Goal: Information Seeking & Learning: Learn about a topic

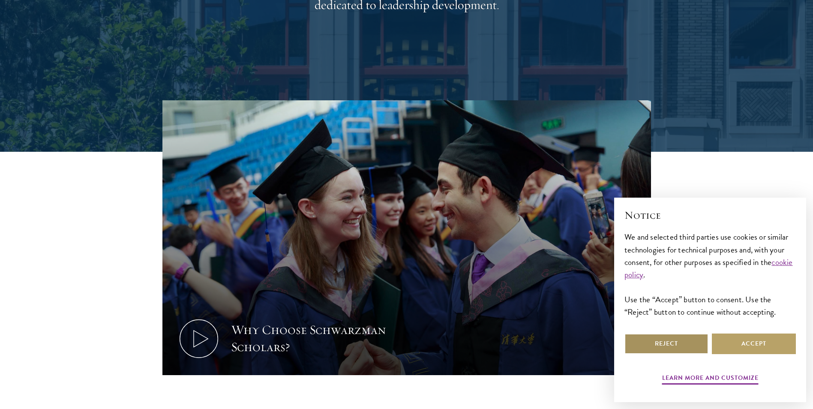
click at [654, 350] on button "Reject" at bounding box center [667, 344] width 84 height 21
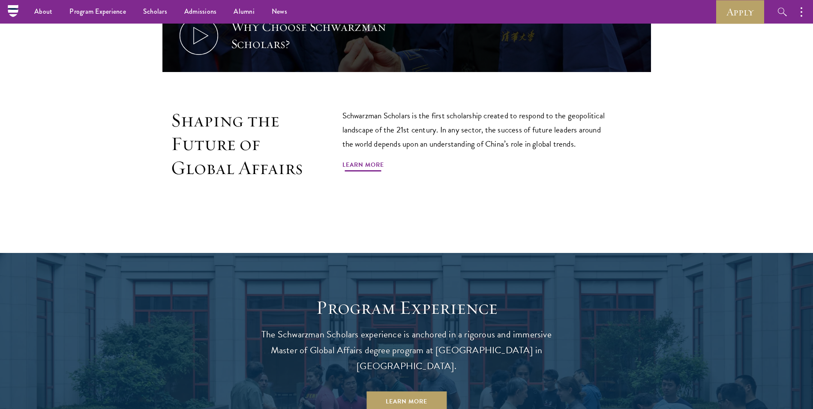
scroll to position [643, 0]
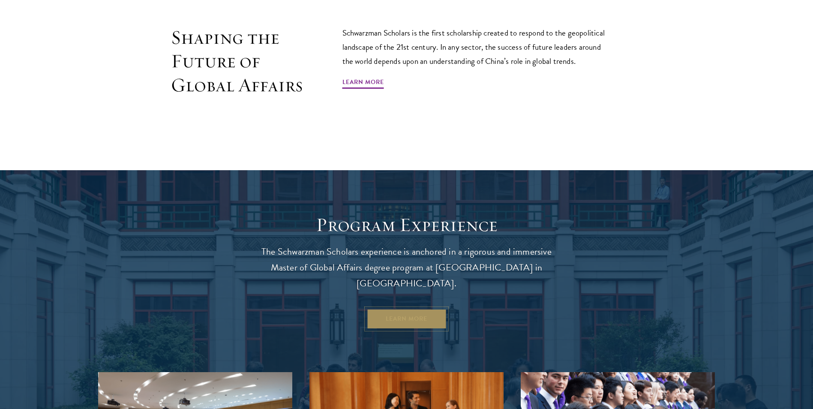
click at [406, 309] on link "Learn More" at bounding box center [407, 319] width 80 height 21
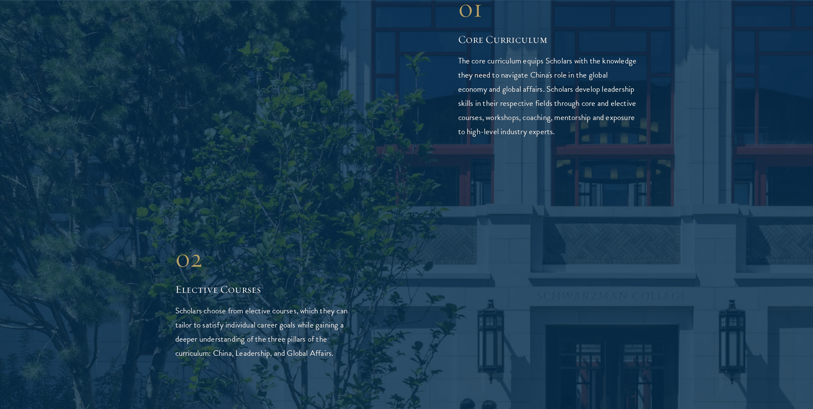
scroll to position [1200, 0]
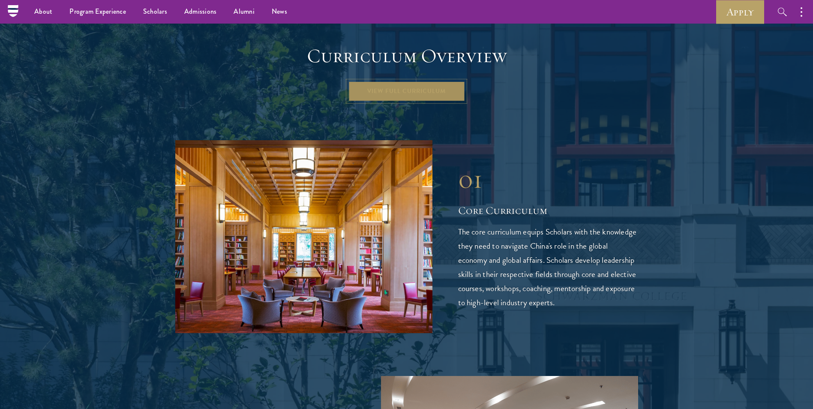
click at [412, 81] on link "View Full Curriculum" at bounding box center [406, 91] width 117 height 21
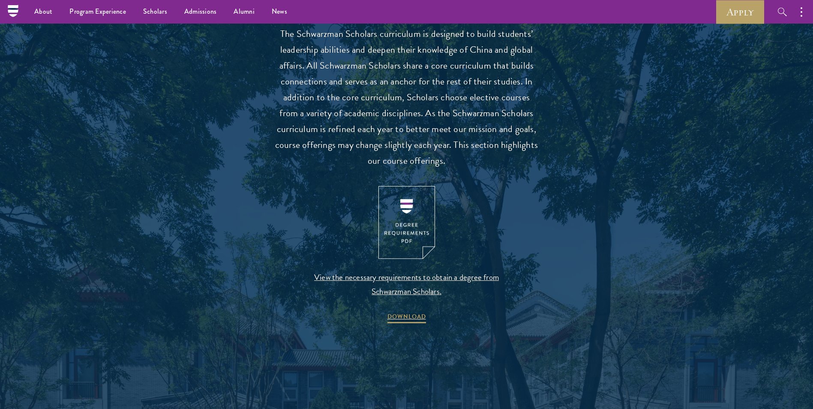
scroll to position [729, 0]
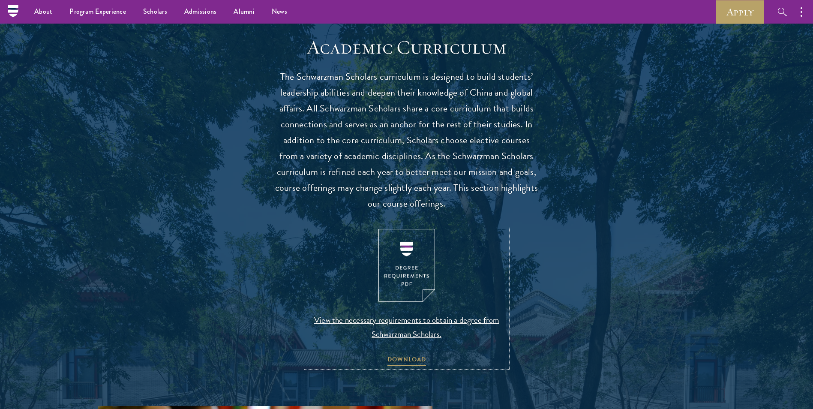
click at [418, 271] on img at bounding box center [407, 265] width 57 height 73
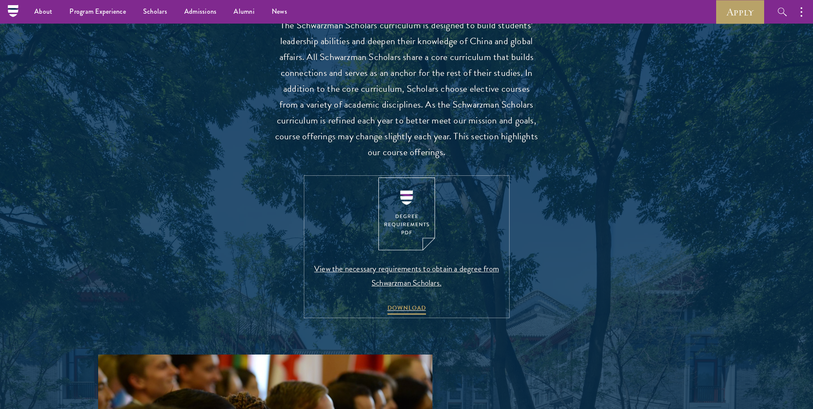
scroll to position [643, 0]
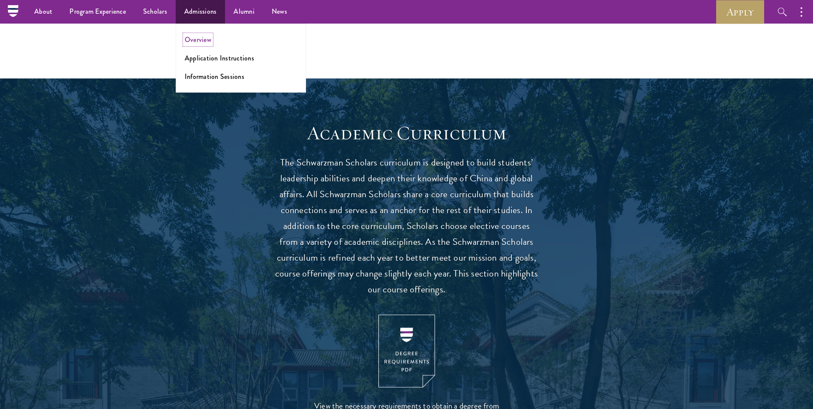
click at [193, 39] on link "Overview" at bounding box center [198, 40] width 27 height 10
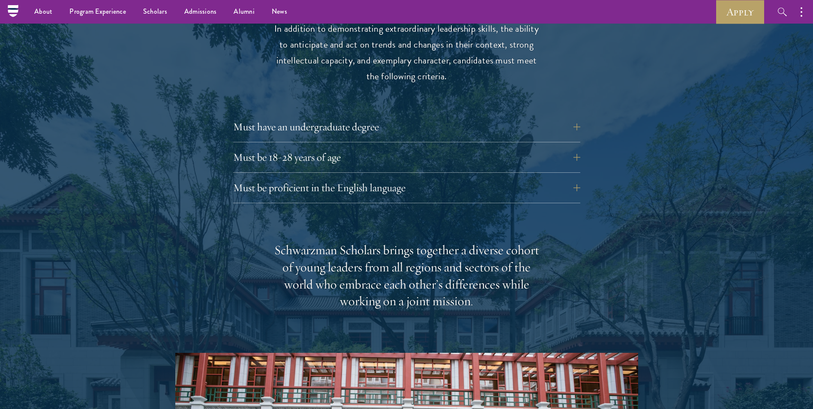
scroll to position [1115, 0]
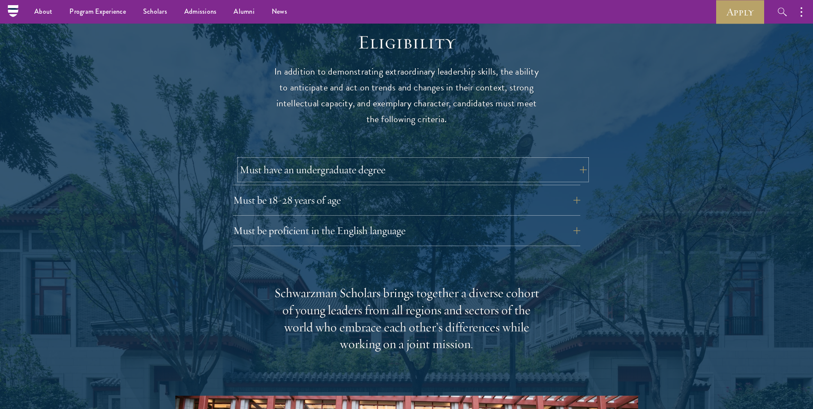
click at [554, 159] on button "Must have an undergraduate degree" at bounding box center [413, 169] width 347 height 21
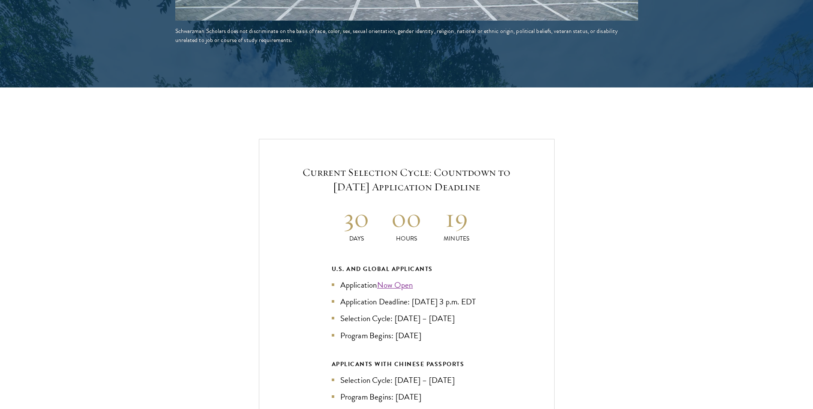
scroll to position [1844, 0]
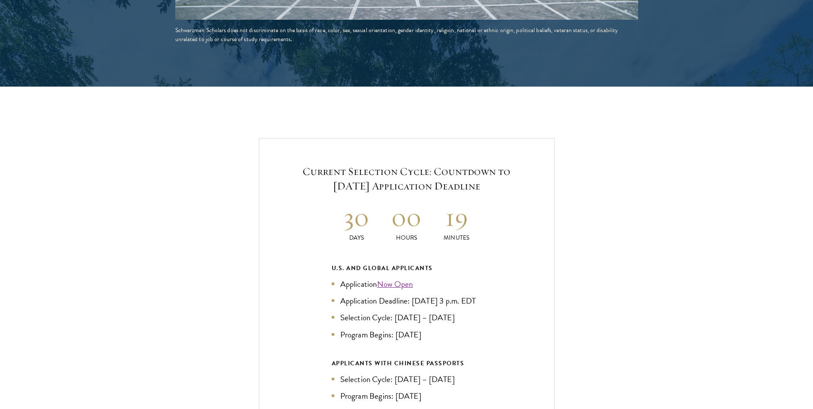
drag, startPoint x: 309, startPoint y: 151, endPoint x: 525, endPoint y: 174, distance: 216.9
click at [525, 174] on h5 "Current Selection Cycle: Countdown to September 10, 2025 Application Deadline" at bounding box center [407, 178] width 244 height 29
drag, startPoint x: 525, startPoint y: 174, endPoint x: 499, endPoint y: 197, distance: 34.3
click at [499, 197] on div "Current Selection Cycle: Countdown to September 10, 2025 Application Deadline 3…" at bounding box center [407, 320] width 296 height 365
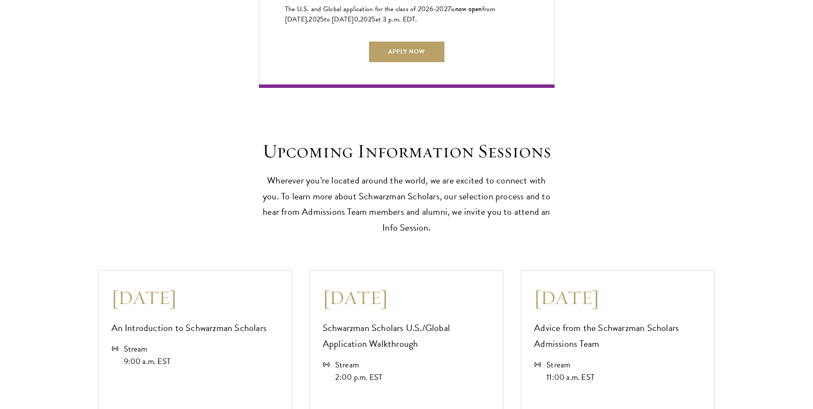
scroll to position [2315, 0]
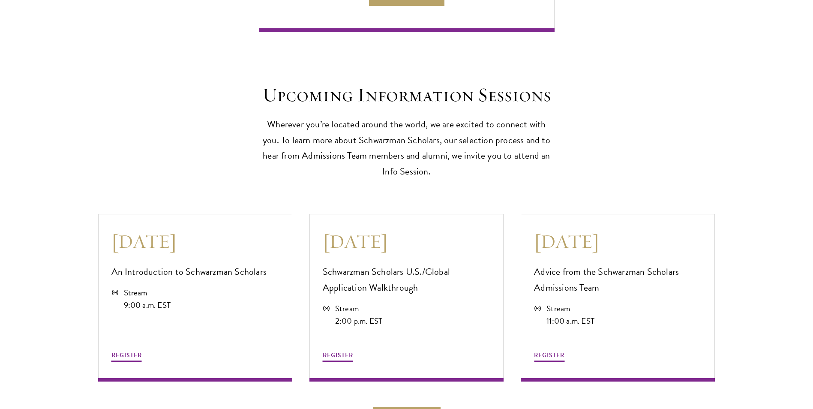
click at [277, 187] on div "Upcoming Information Sessions Wherever you’re located around the world, we are …" at bounding box center [406, 230] width 813 height 397
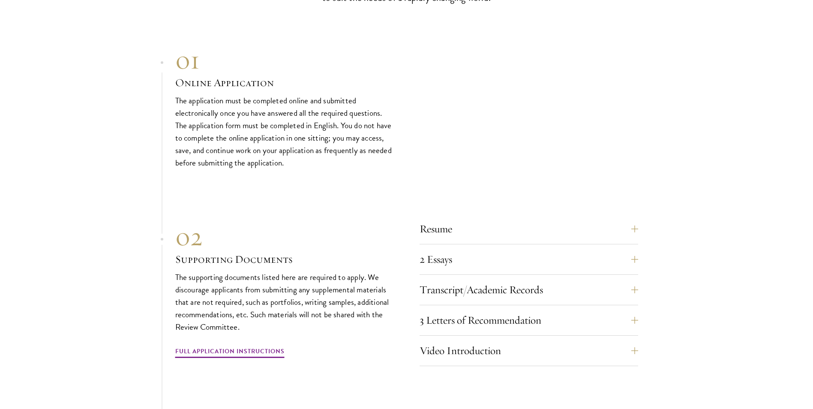
scroll to position [2915, 0]
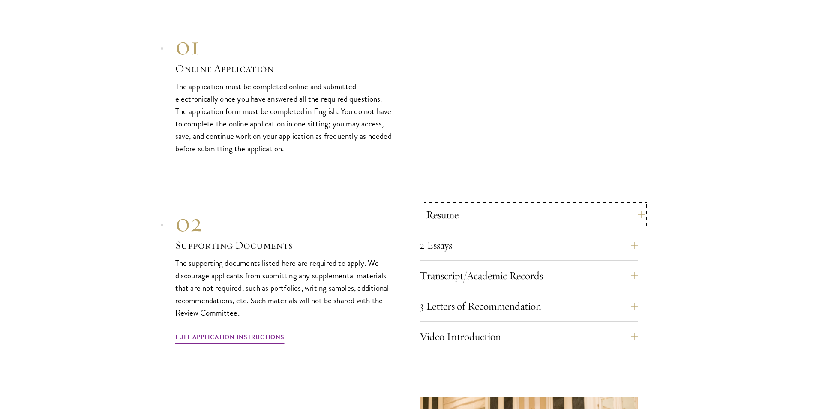
click at [482, 219] on button "Resume" at bounding box center [535, 215] width 219 height 21
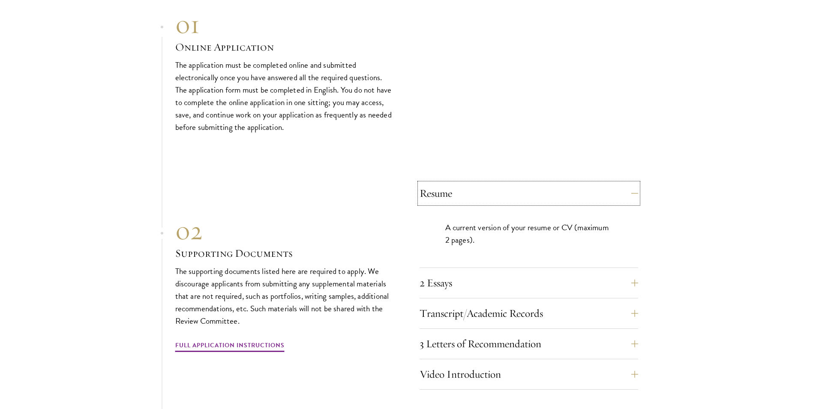
scroll to position [2837, 0]
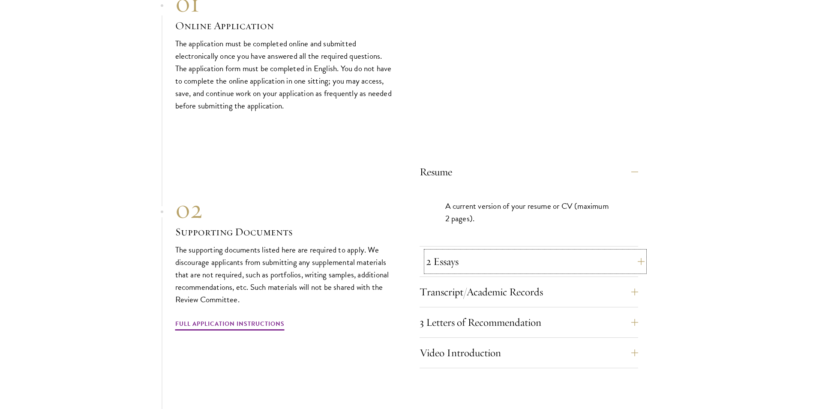
click at [453, 251] on button "2 Essays" at bounding box center [535, 261] width 219 height 21
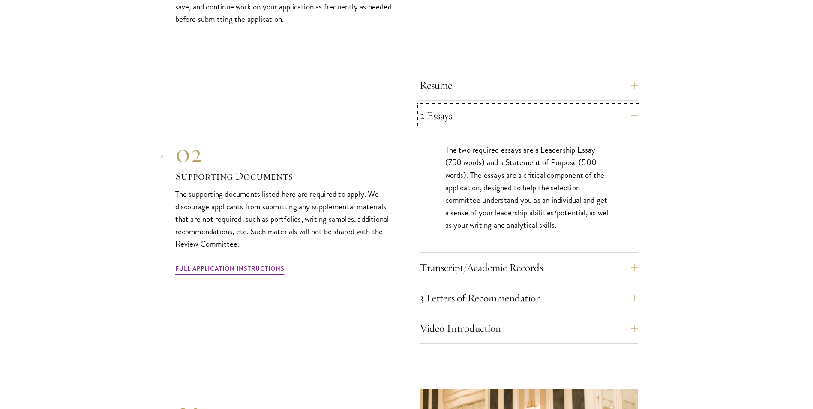
scroll to position [2966, 0]
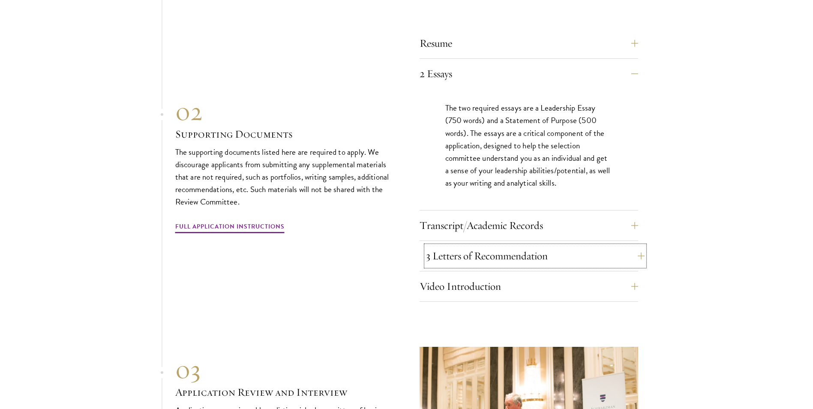
click at [444, 249] on button "3 Letters of Recommendation" at bounding box center [535, 256] width 219 height 21
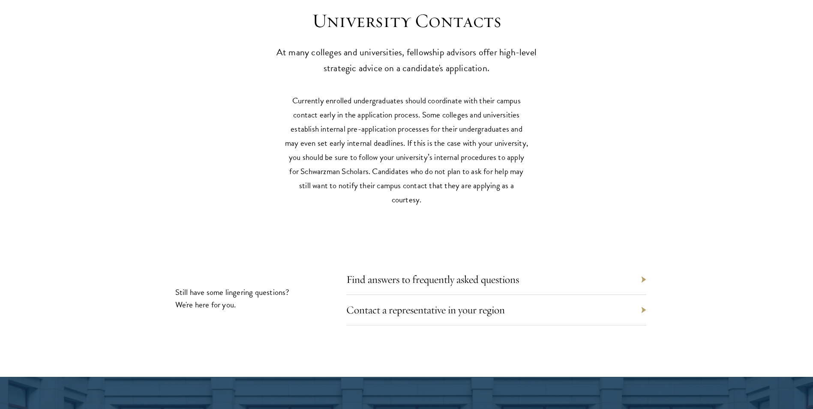
scroll to position [4080, 0]
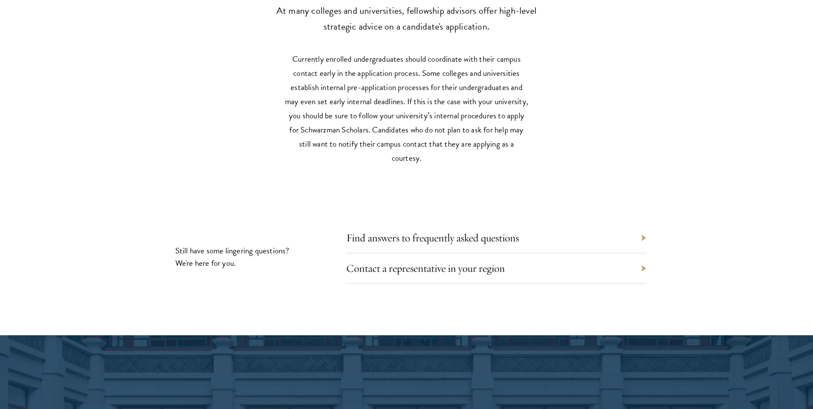
click at [445, 242] on div "Find answers to frequently asked questions" at bounding box center [496, 238] width 300 height 30
click at [445, 238] on link "Find answers to frequently asked questions" at bounding box center [439, 237] width 173 height 13
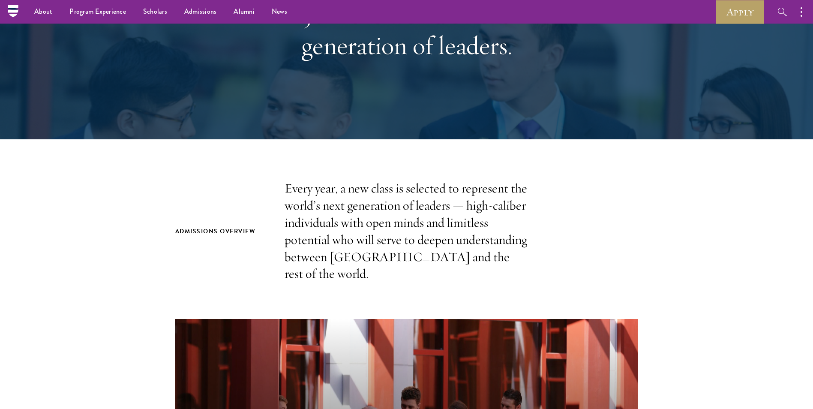
scroll to position [0, 0]
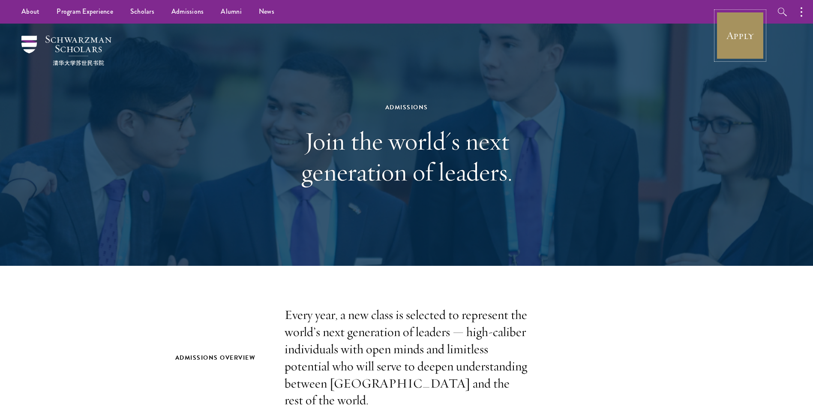
click at [730, 30] on link "Apply" at bounding box center [740, 36] width 48 height 48
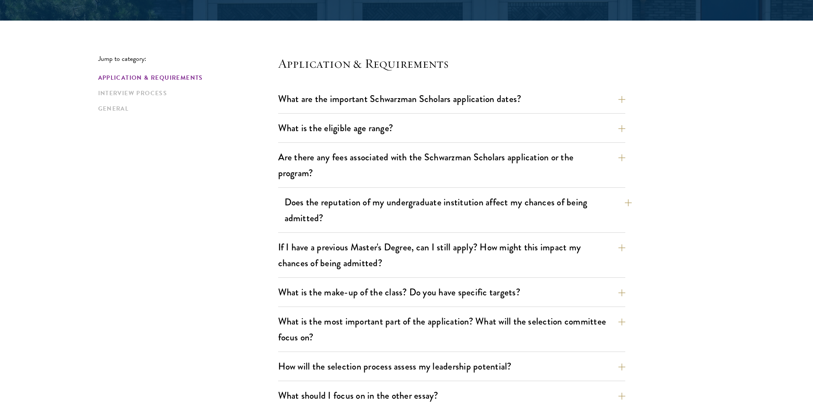
scroll to position [214, 0]
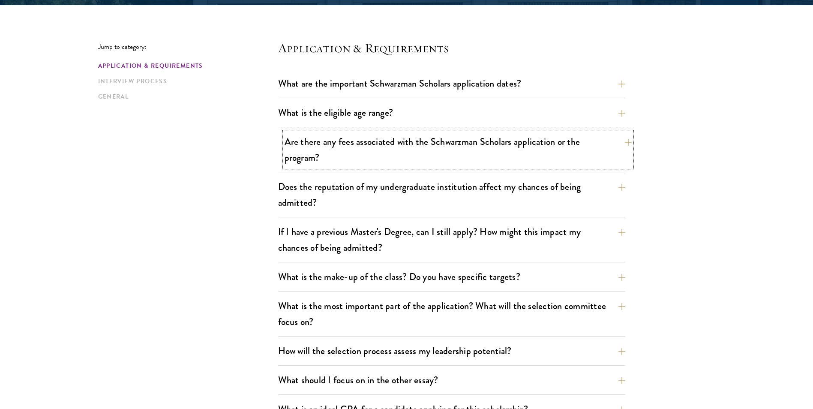
click at [479, 154] on button "Are there any fees associated with the Schwarzman Scholars application or the p…" at bounding box center [458, 149] width 347 height 35
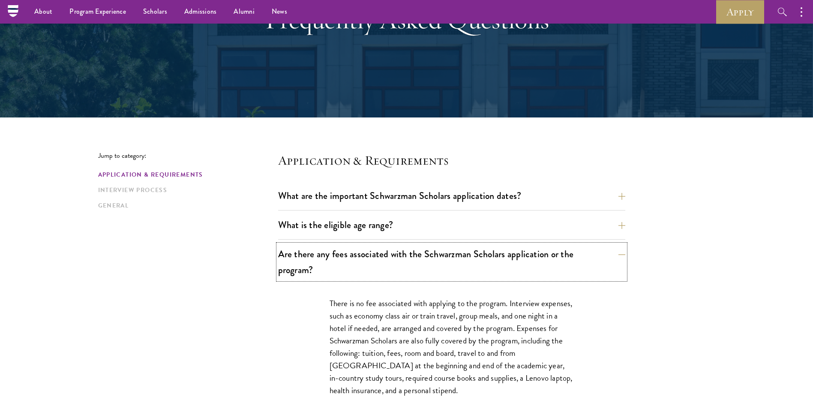
scroll to position [0, 0]
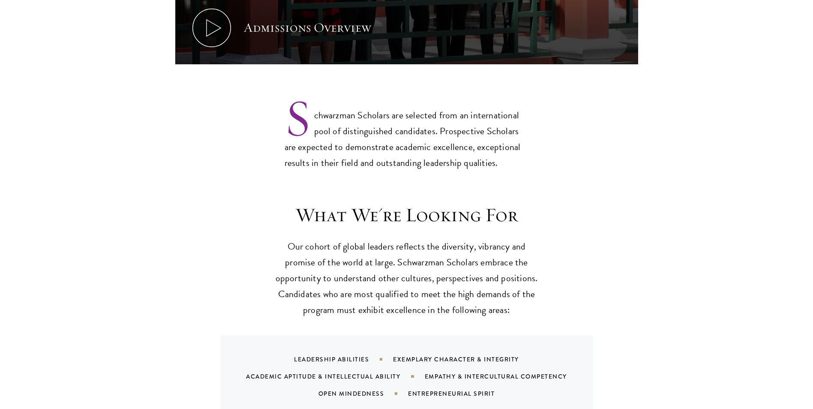
scroll to position [643, 0]
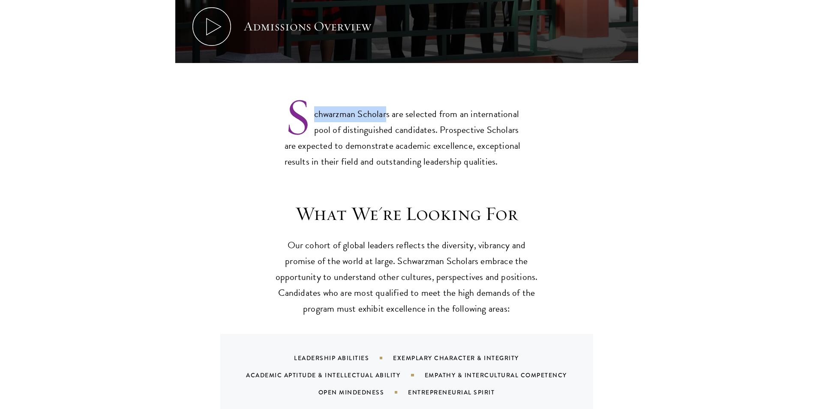
drag, startPoint x: 388, startPoint y: 96, endPoint x: 246, endPoint y: 92, distance: 142.0
copy p "chwarzman Scholar"
